Goal: Transaction & Acquisition: Purchase product/service

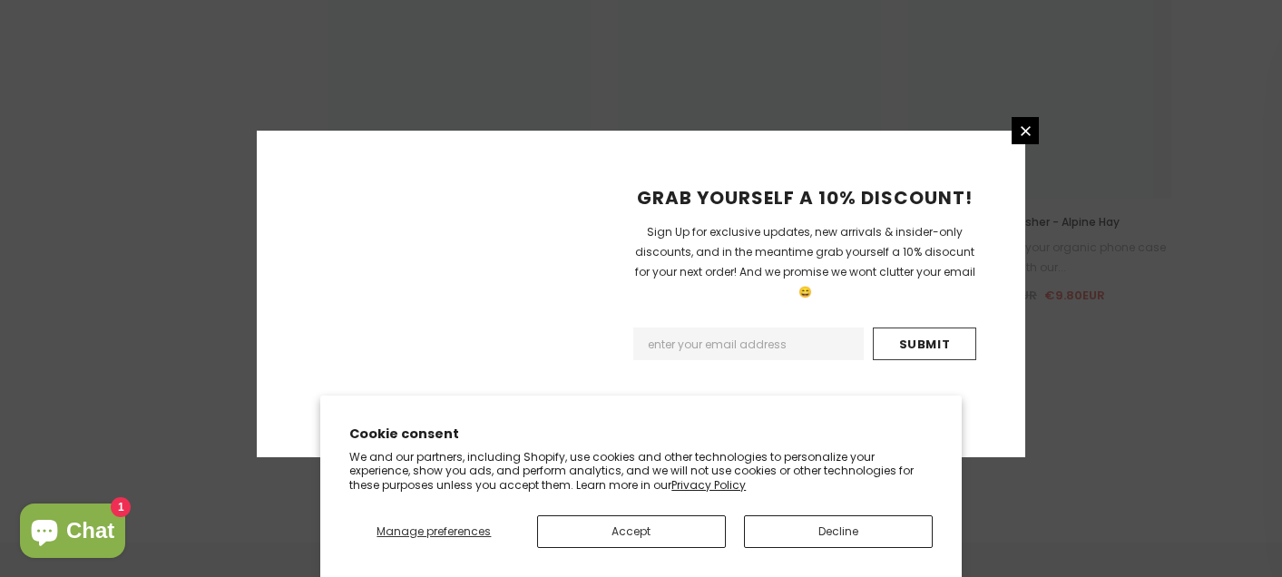
scroll to position [2291, 0]
